Goal: Task Accomplishment & Management: Use online tool/utility

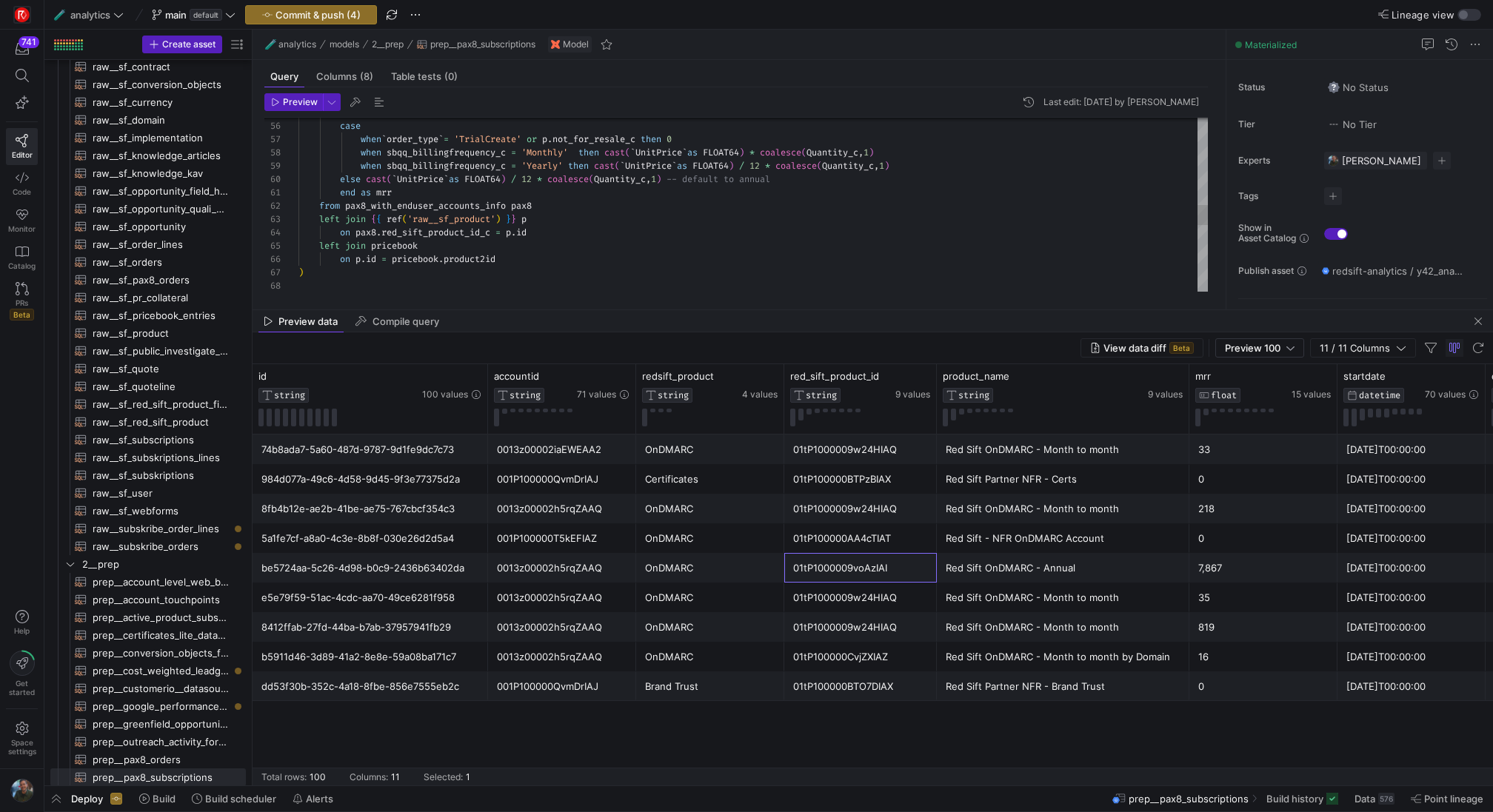
scroll to position [0, 191]
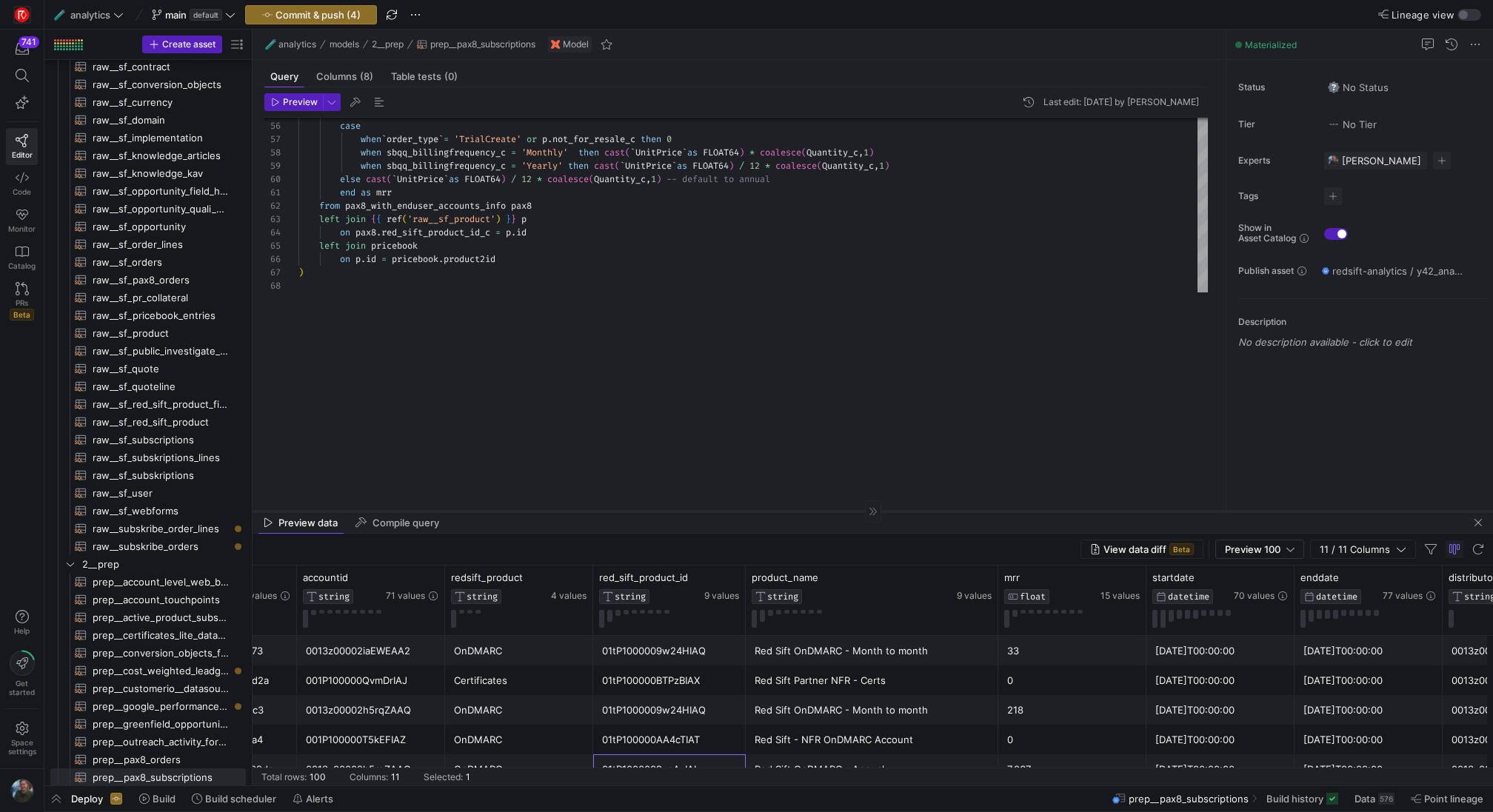
drag, startPoint x: 584, startPoint y: 309, endPoint x: 537, endPoint y: 544, distance: 239.7
click at [537, 511] on div at bounding box center [872, 510] width 1240 height 1
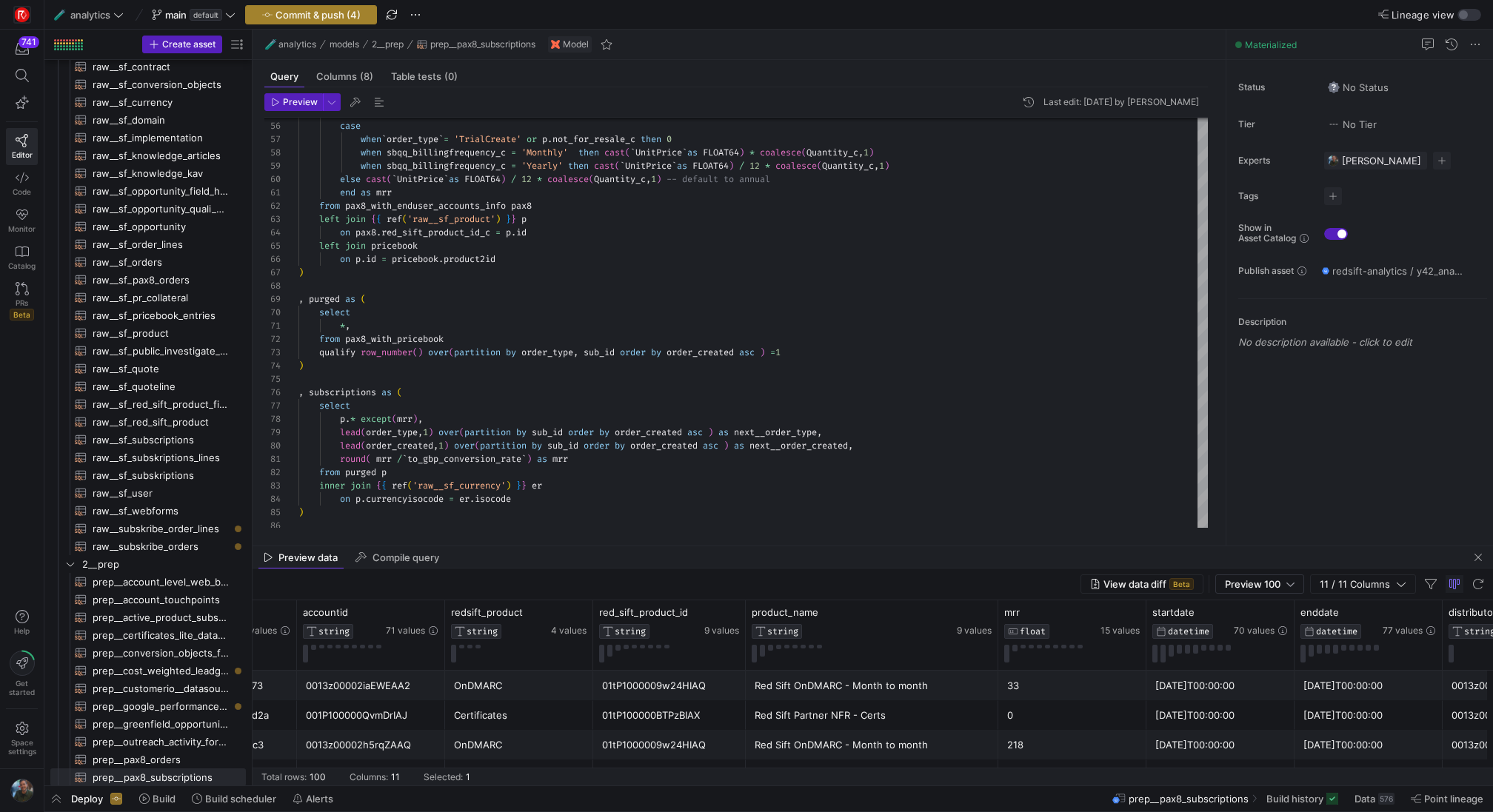
click at [300, 14] on span "Commit & push (4)" at bounding box center [318, 14] width 85 height 12
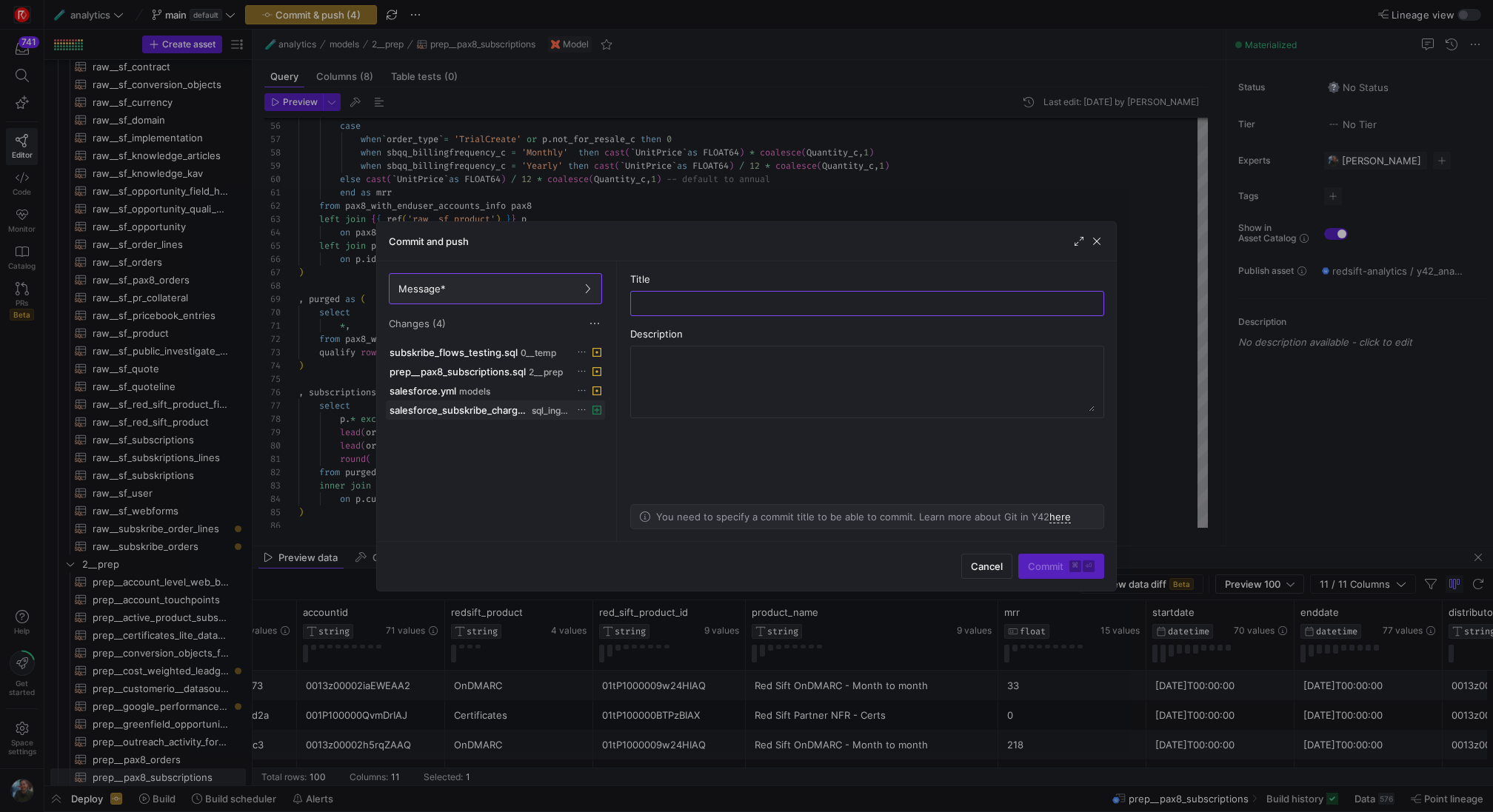
click at [580, 411] on icon at bounding box center [581, 409] width 9 height 9
click at [595, 449] on span "Discard" at bounding box center [603, 449] width 34 height 12
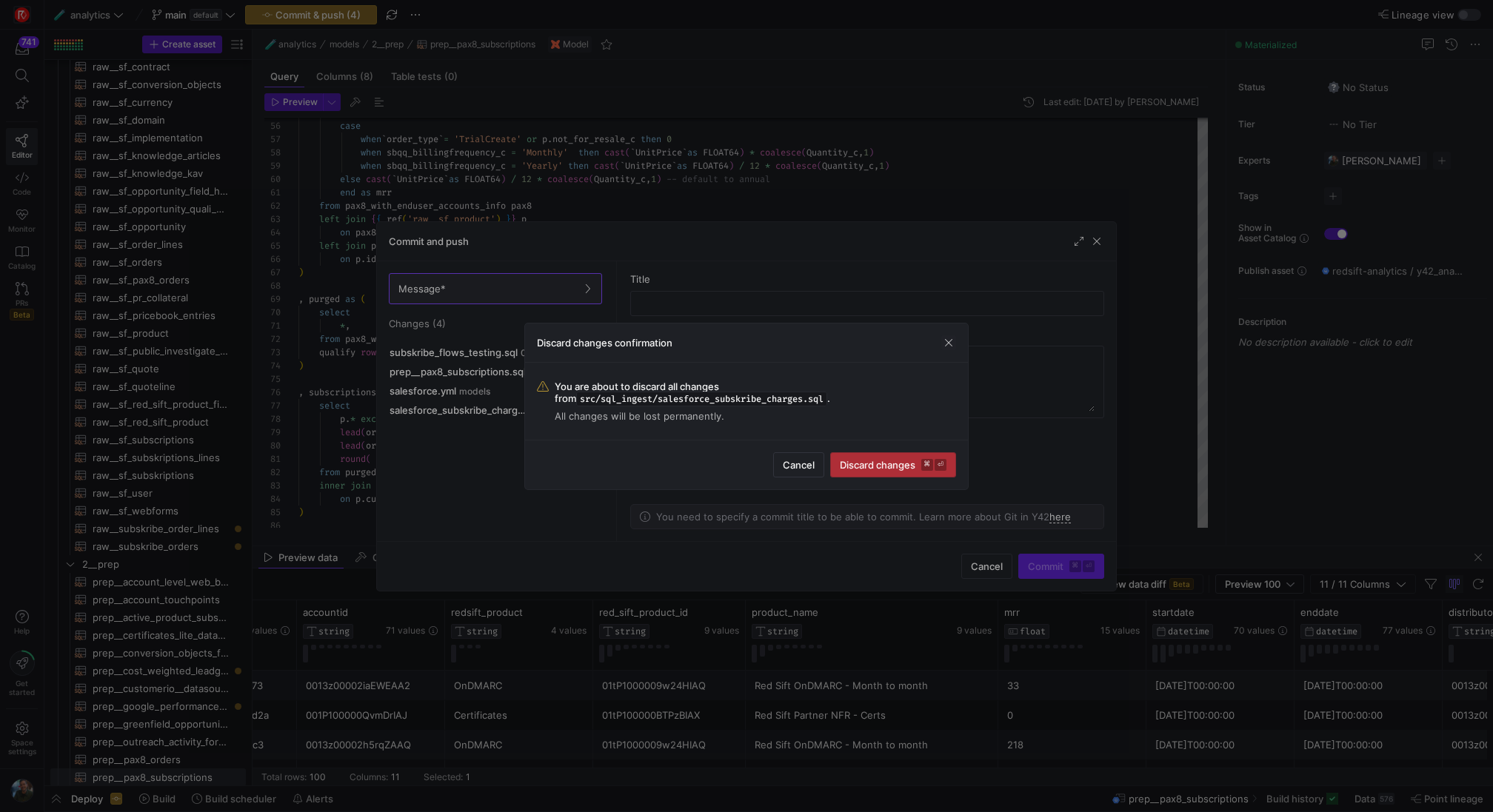
click at [872, 465] on span "Discard changes ⌘ ⏎" at bounding box center [892, 465] width 106 height 12
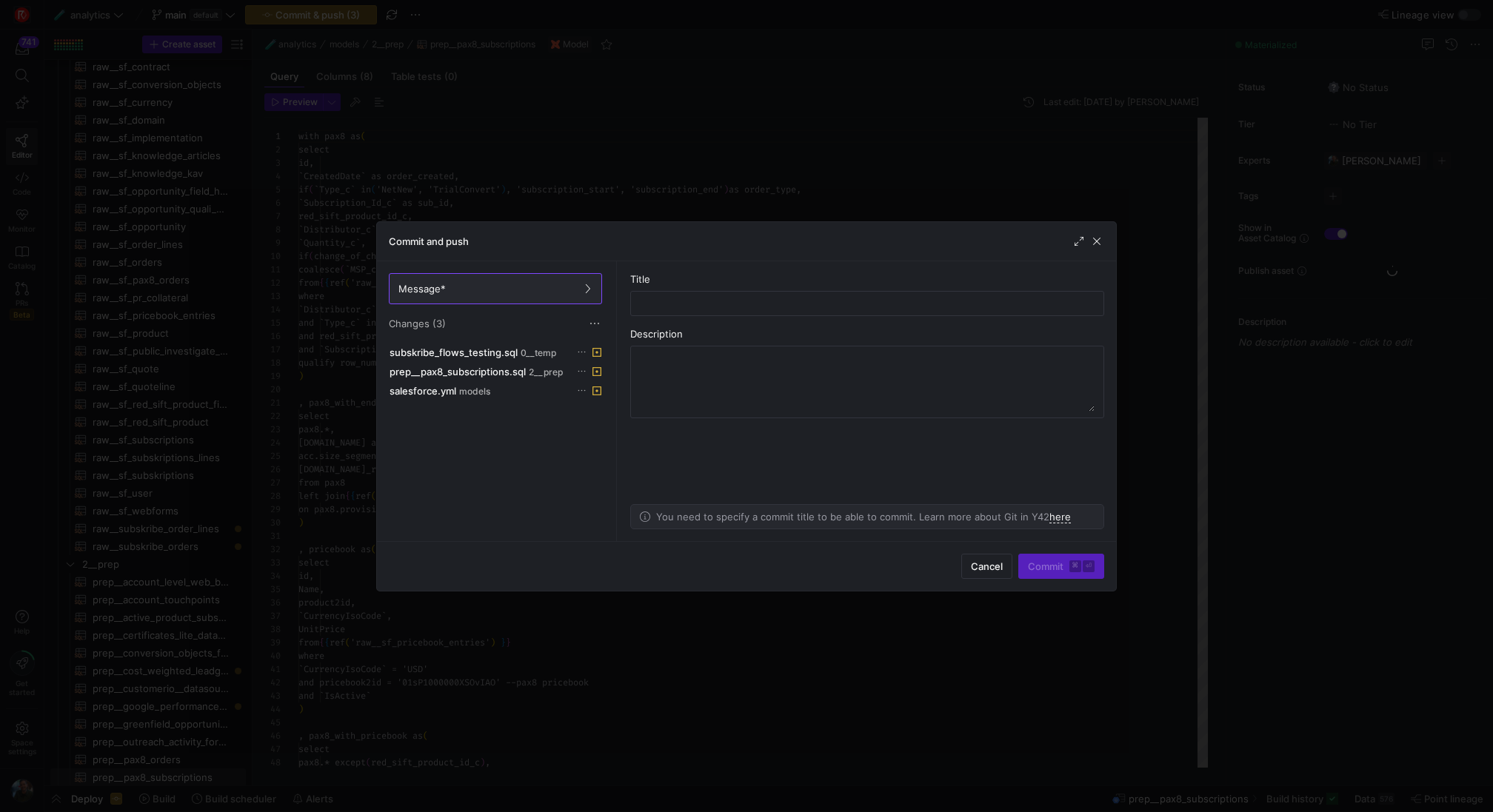
scroll to position [133, 0]
click at [582, 393] on span at bounding box center [580, 390] width 10 height 10
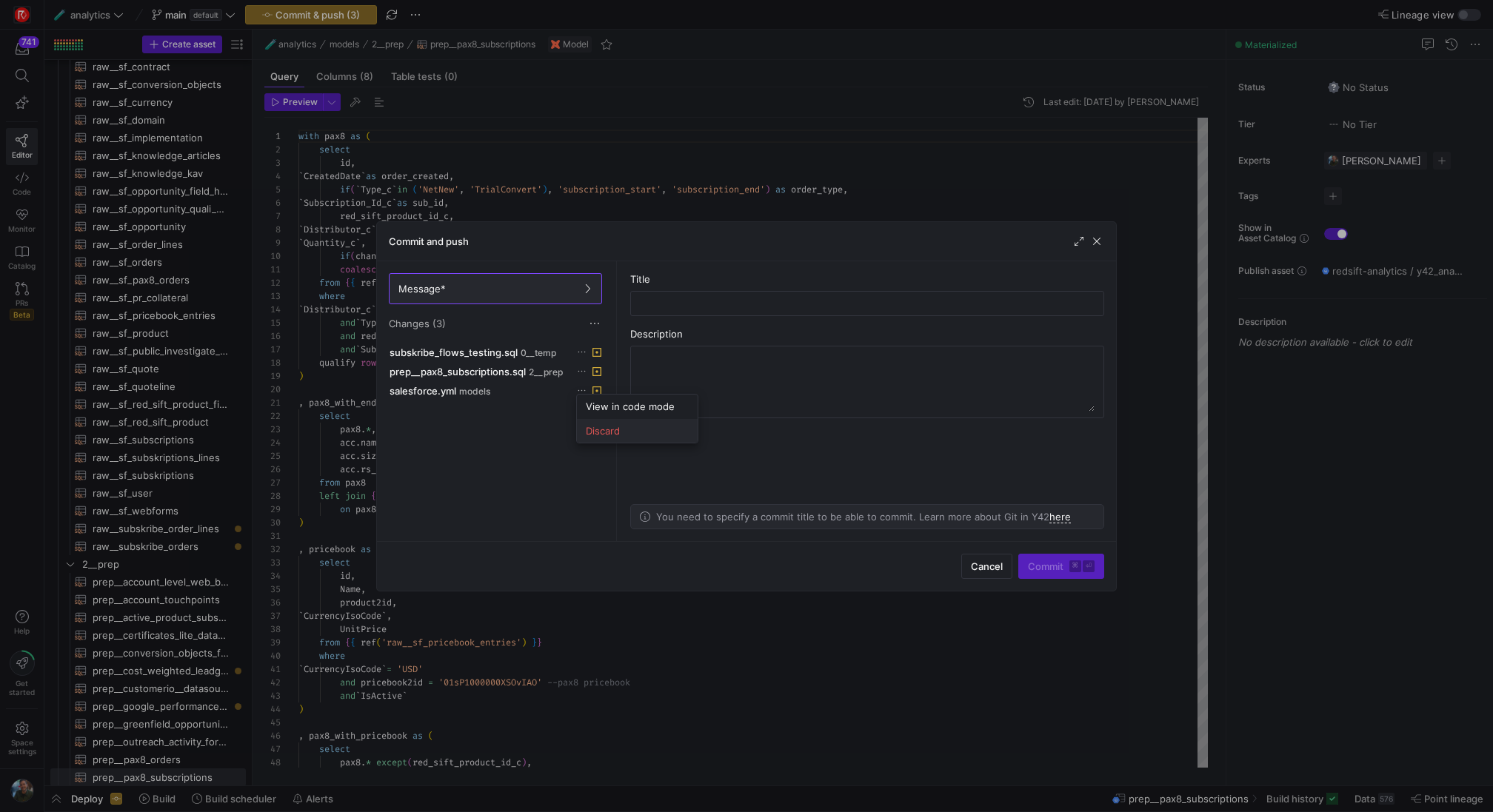
click at [629, 429] on span "Discard" at bounding box center [637, 430] width 103 height 12
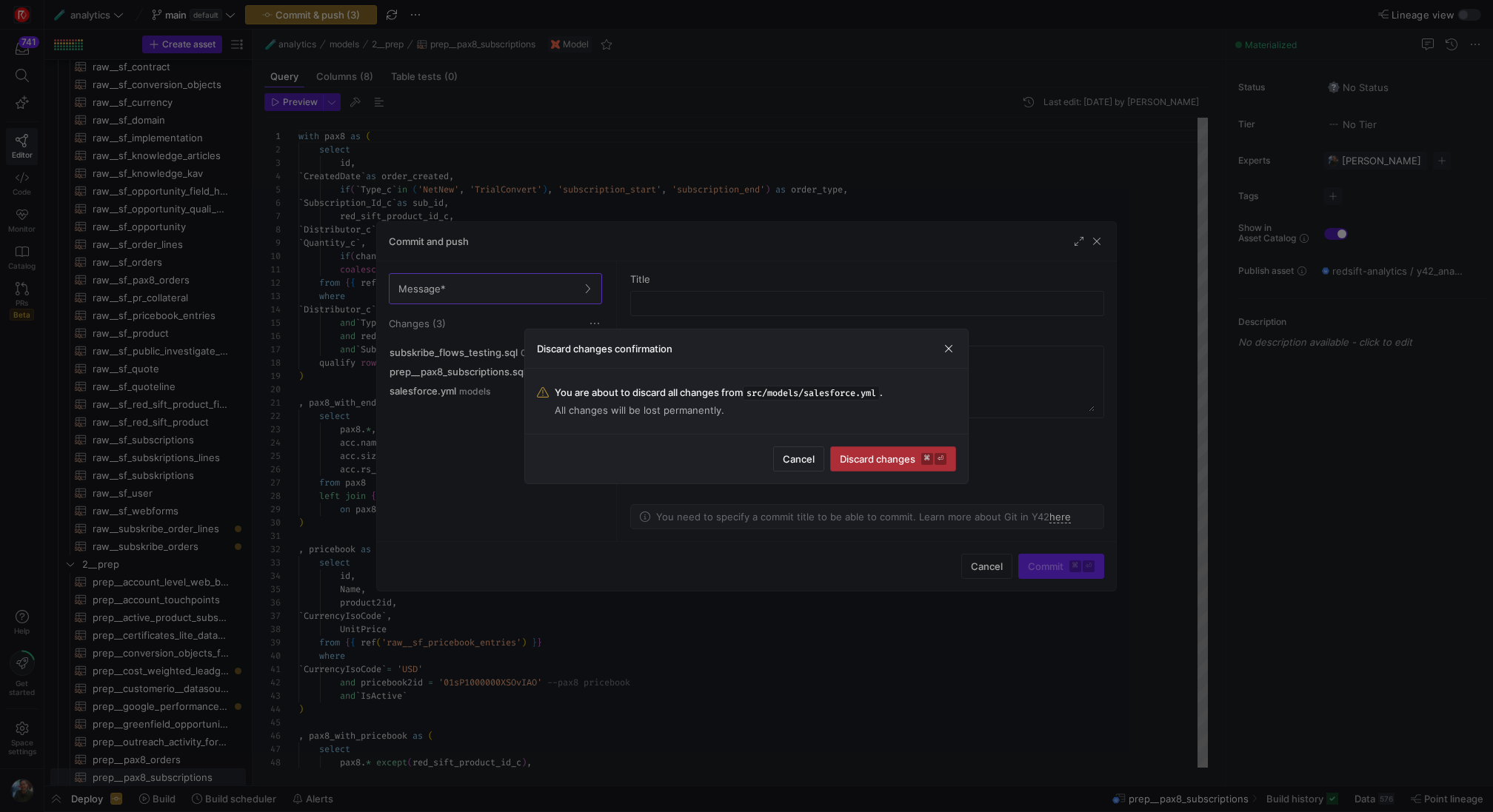
click at [947, 456] on span "submit" at bounding box center [893, 458] width 124 height 24
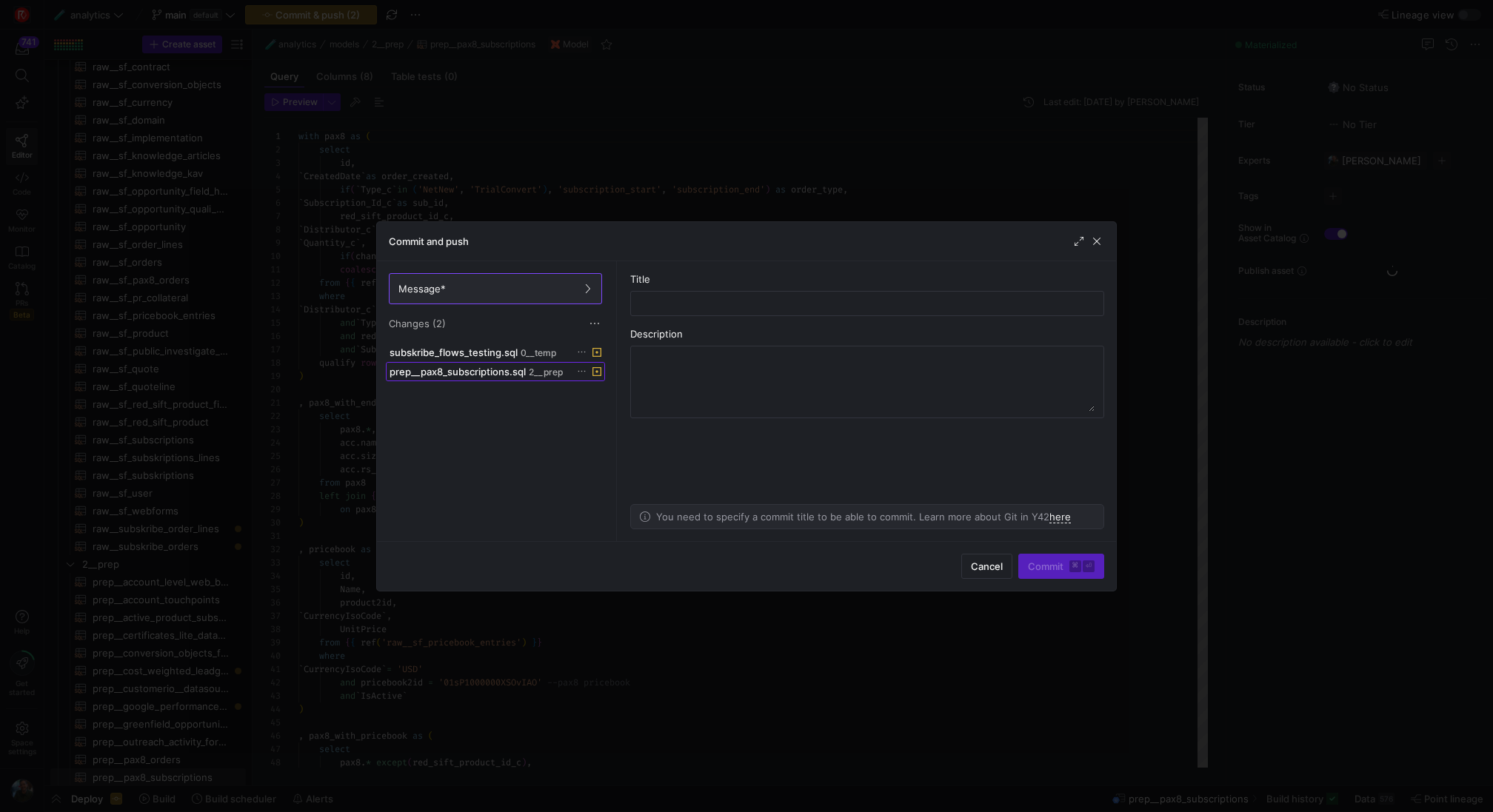
click at [511, 365] on span "prep__pax8_subscriptions.sql" at bounding box center [458, 371] width 137 height 12
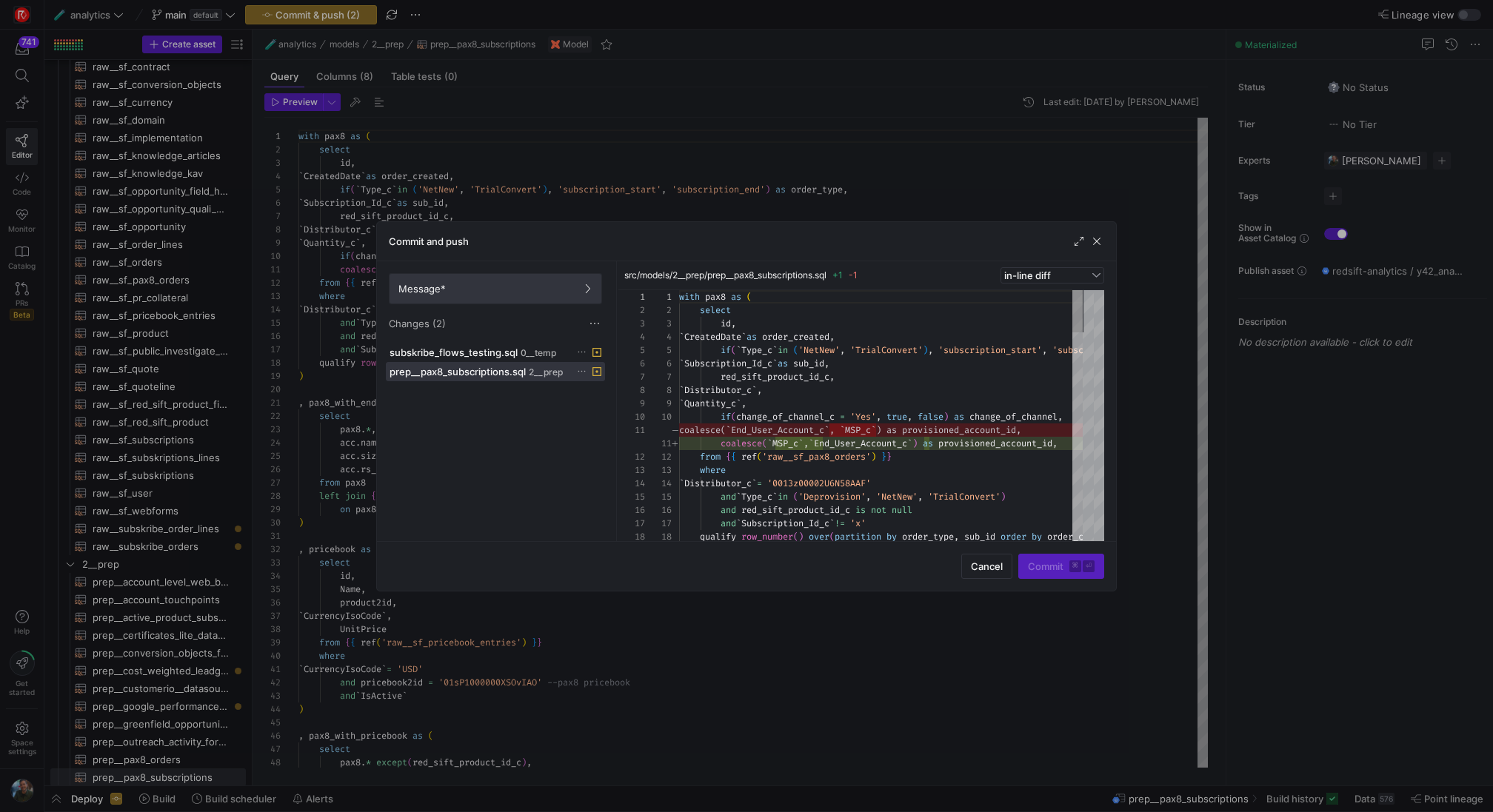
click at [498, 299] on span at bounding box center [495, 289] width 212 height 29
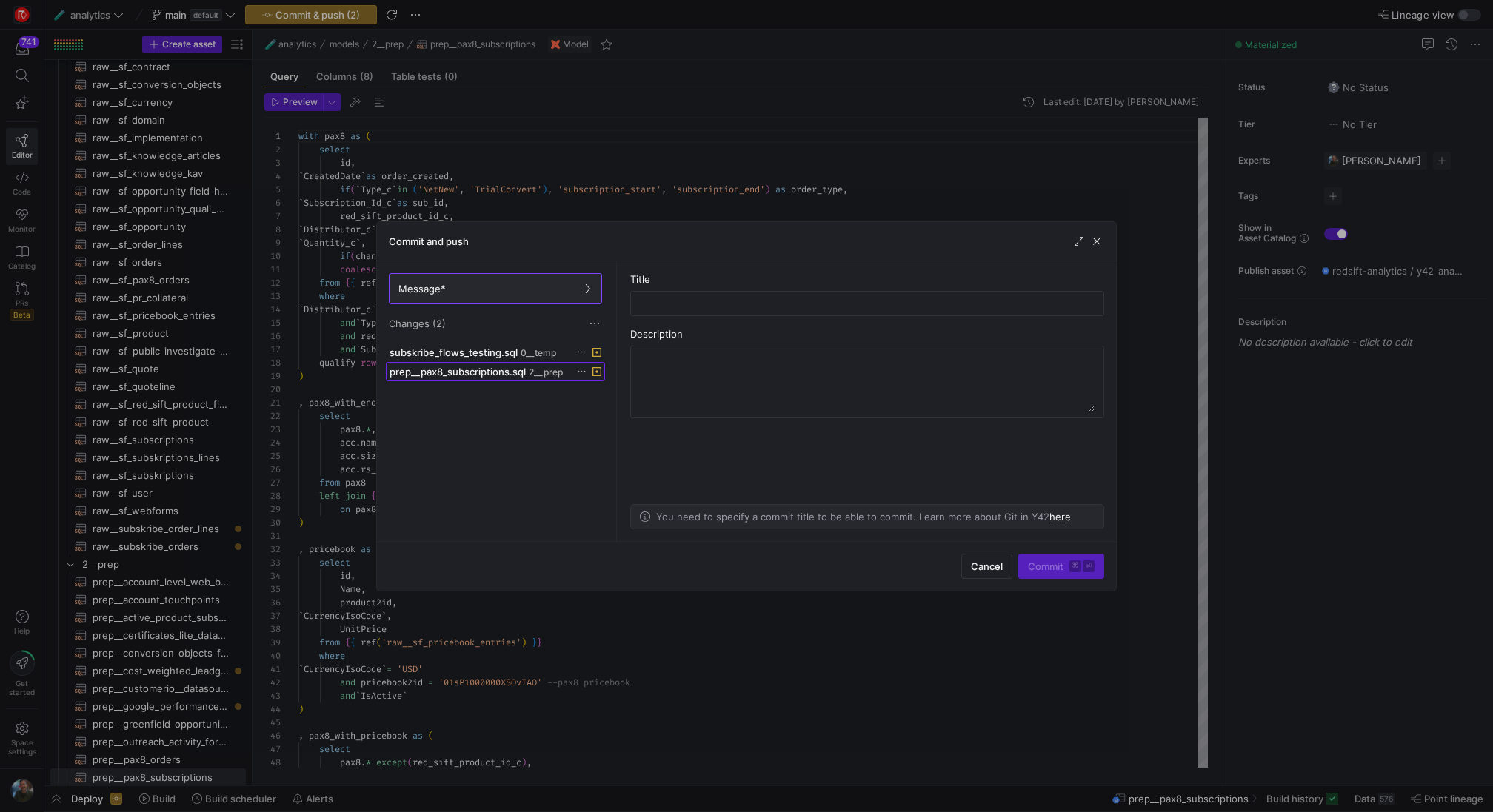
click at [495, 371] on span "prep__pax8_subscriptions.sql" at bounding box center [458, 371] width 137 height 12
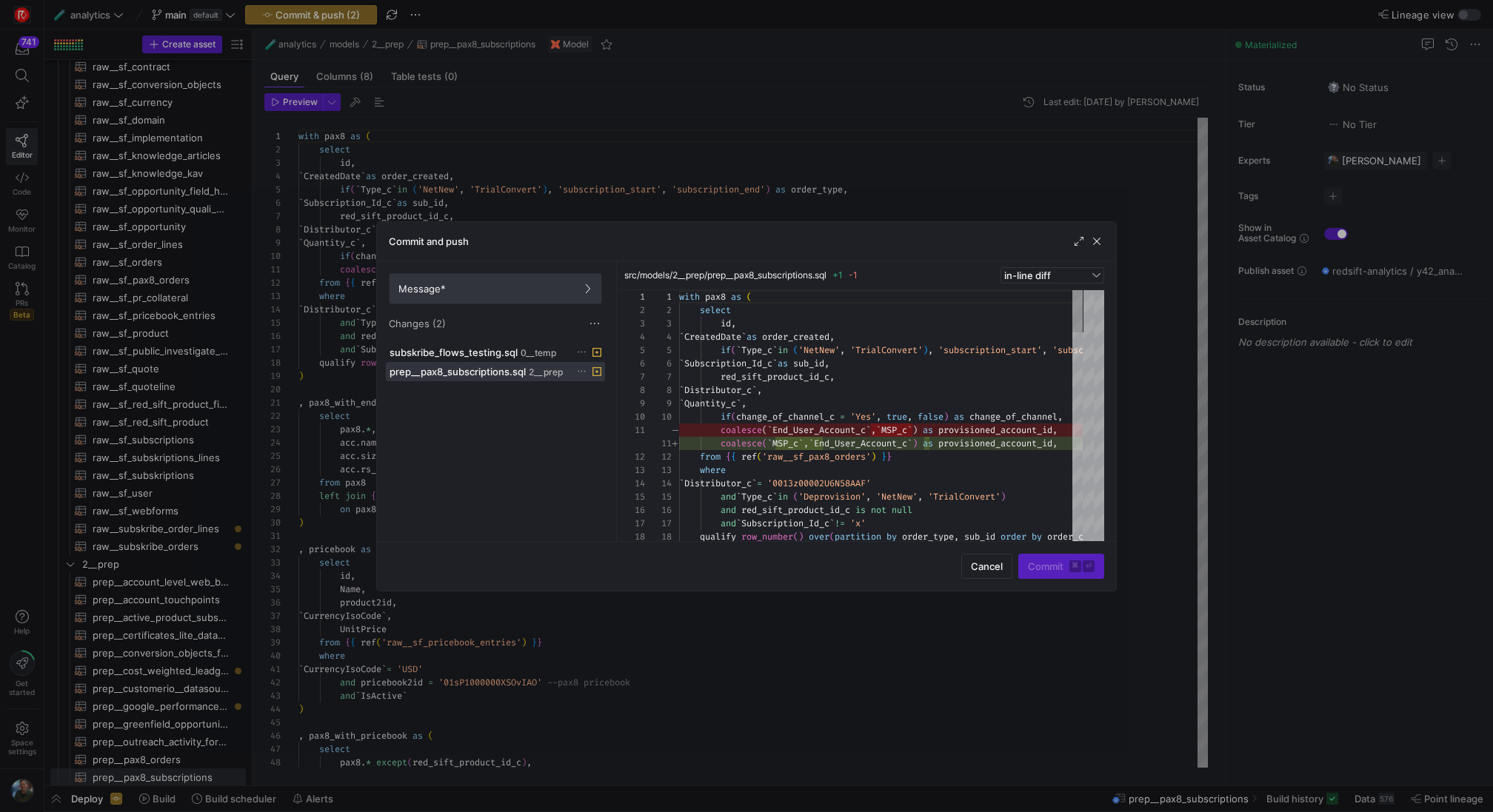
click at [523, 298] on span at bounding box center [495, 289] width 212 height 29
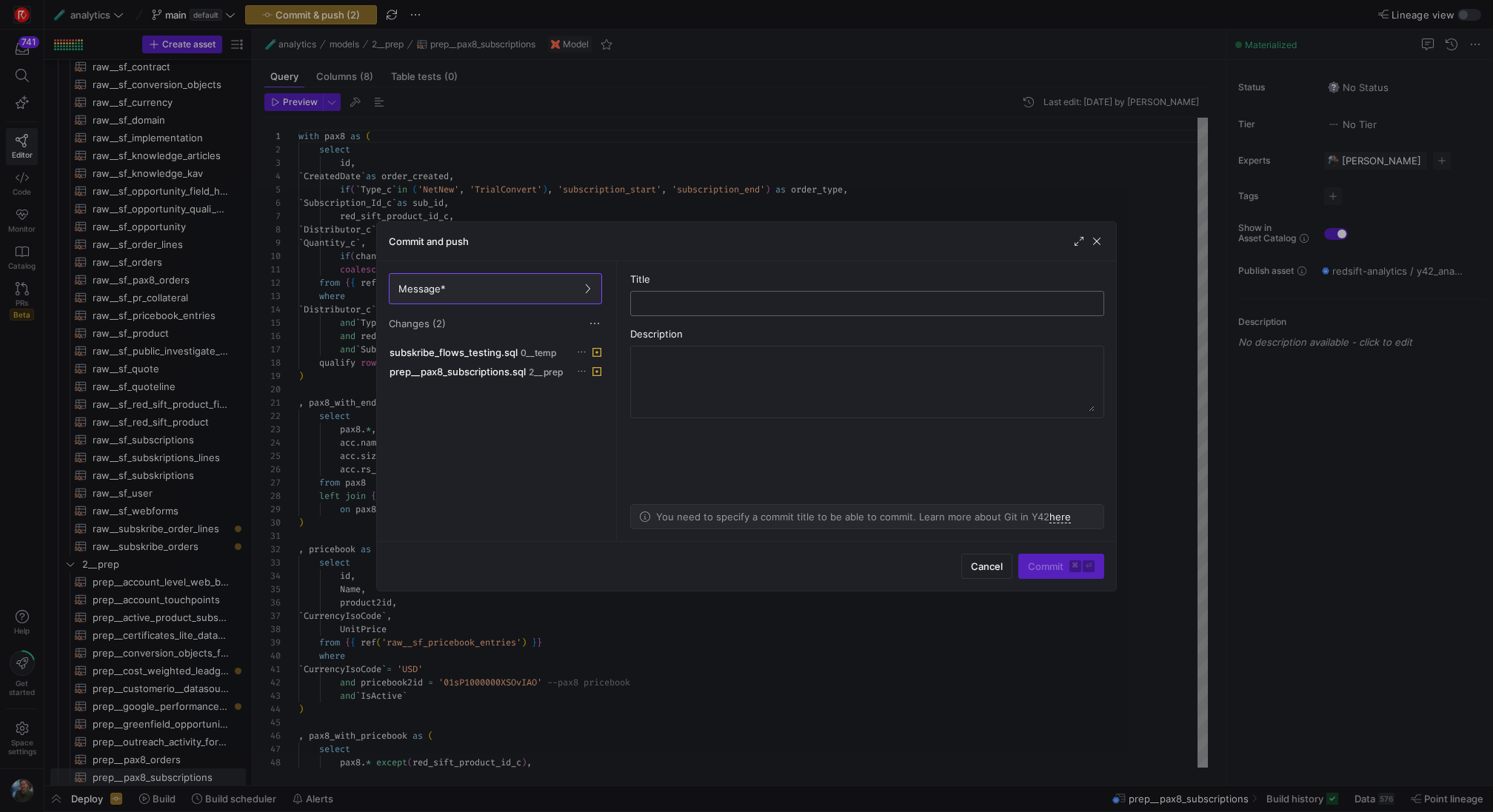
click at [698, 303] on input "text" at bounding box center [867, 303] width 449 height 12
type input "flipping accountid to point to MSP for pax8 again"
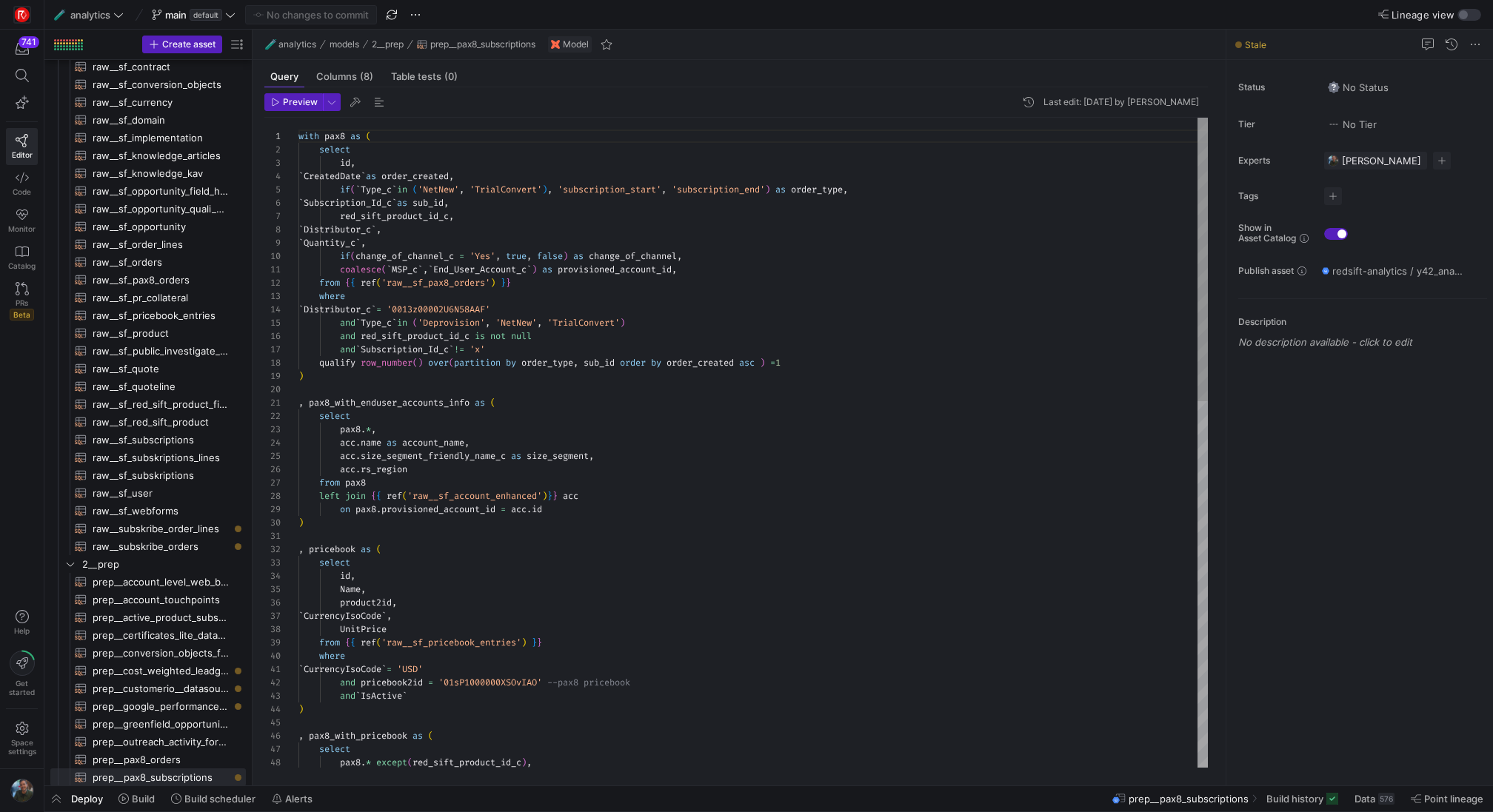
type textarea ", pax8_with_enduser_accounts_info as ( select pax8.*, [DOMAIN_NAME] as account_…"
click at [291, 105] on span "Preview" at bounding box center [300, 102] width 35 height 10
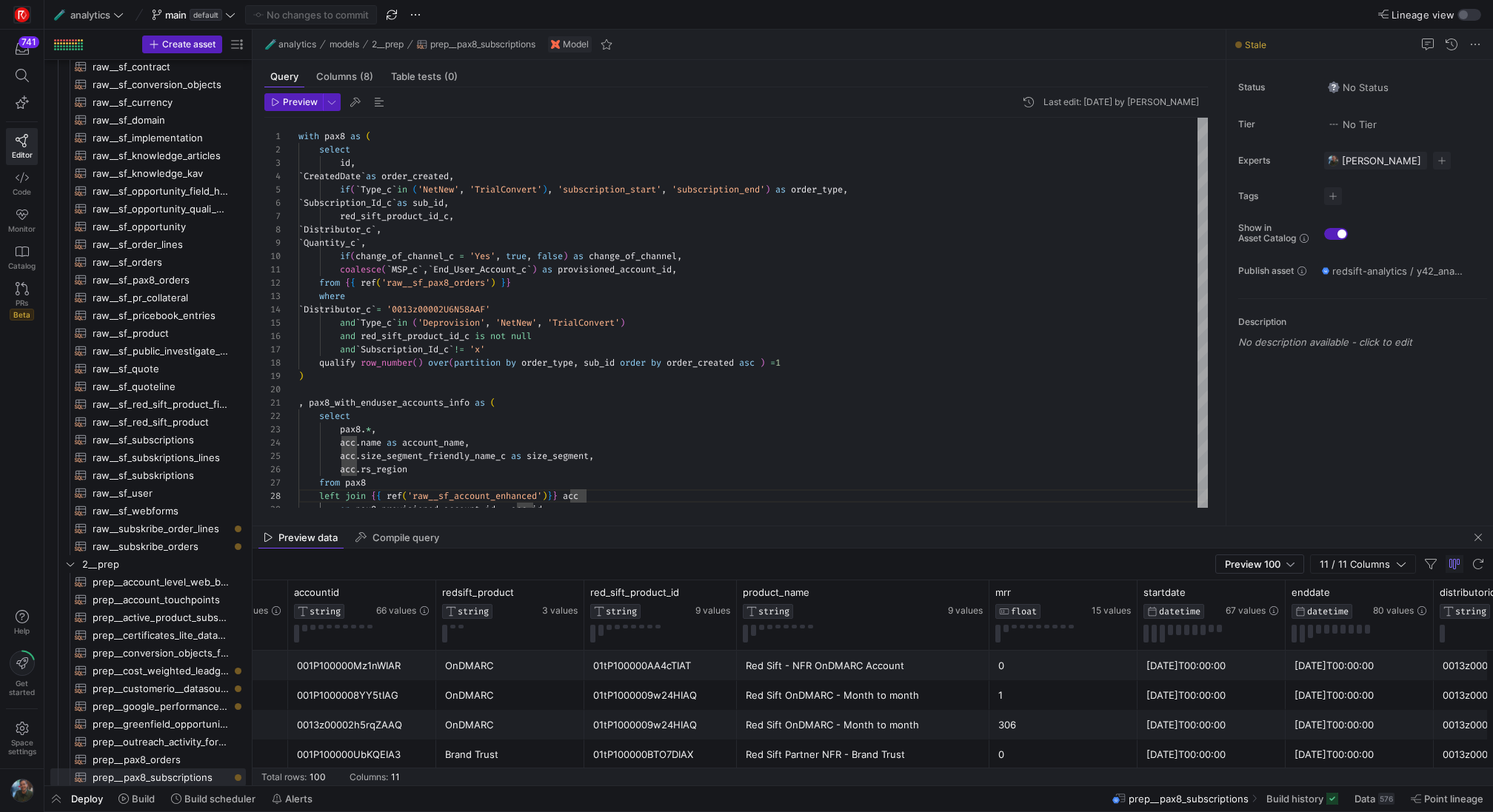
scroll to position [0, 0]
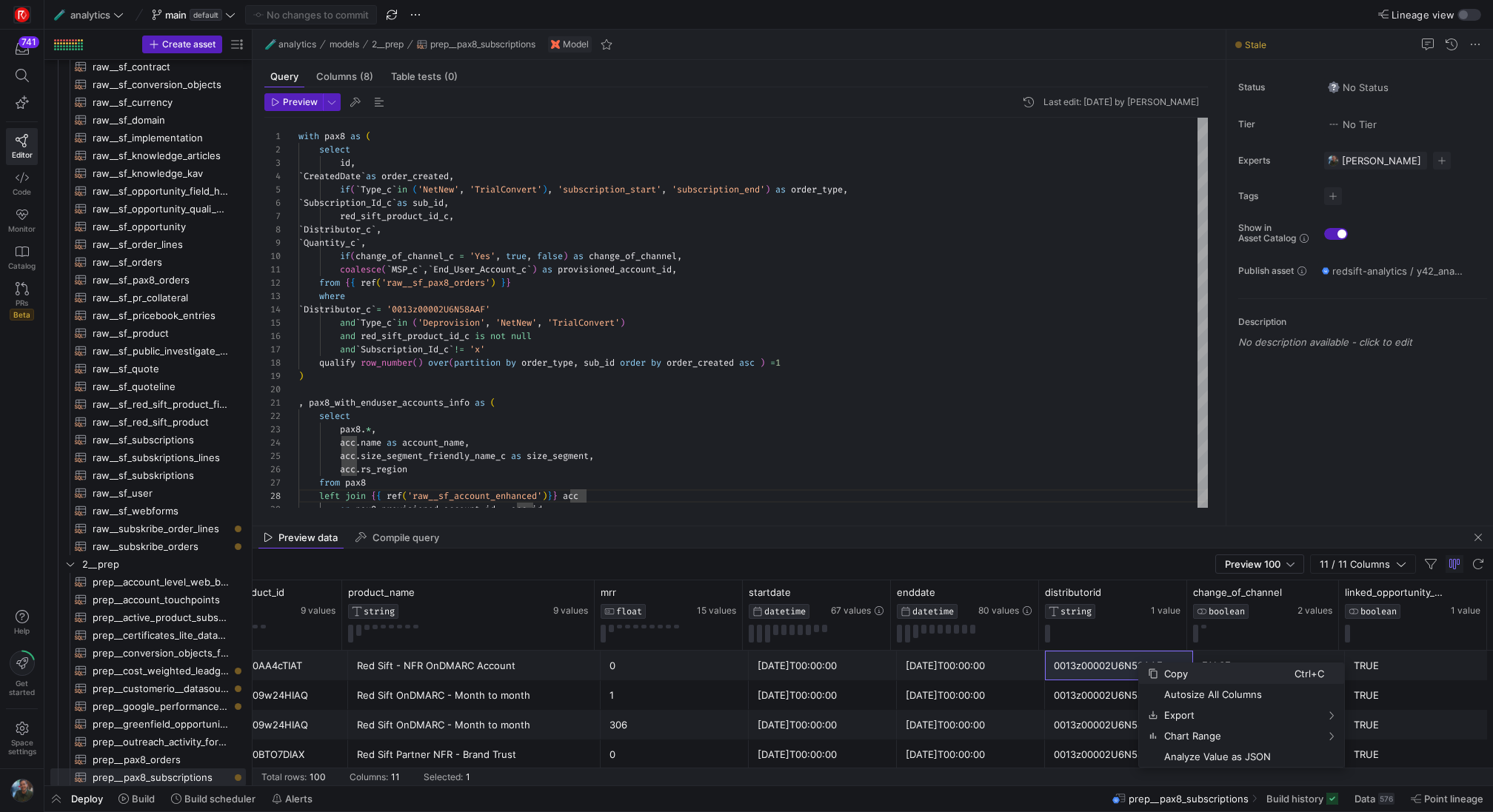
click at [1172, 672] on span "Copy" at bounding box center [1226, 673] width 137 height 21
